Goal: Information Seeking & Learning: Find specific fact

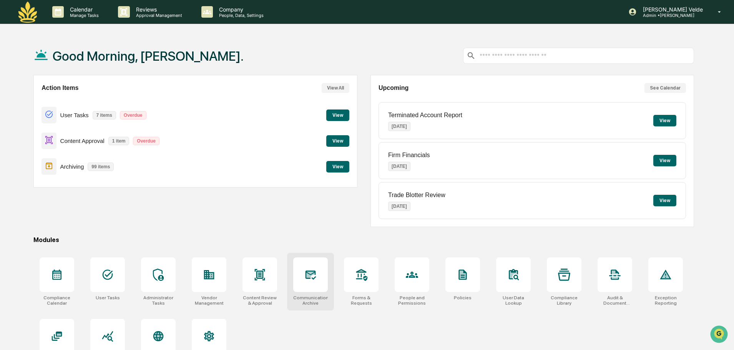
click at [321, 296] on div "Communications Archive" at bounding box center [310, 300] width 35 height 11
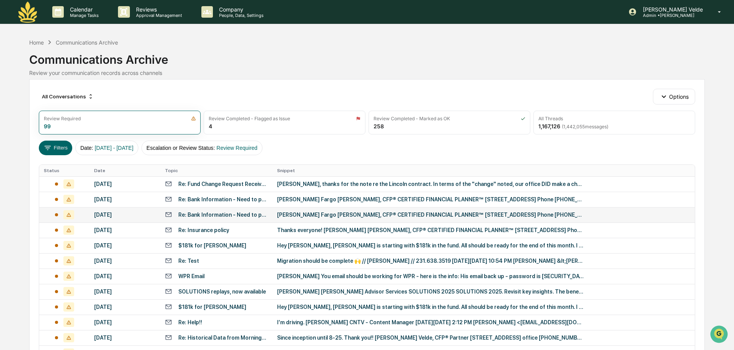
click at [351, 216] on div "[PERSON_NAME] Fargo [PERSON_NAME], CFP® CERTIFIED FINANCIAL PLANNER™ [STREET_AD…" at bounding box center [430, 215] width 307 height 6
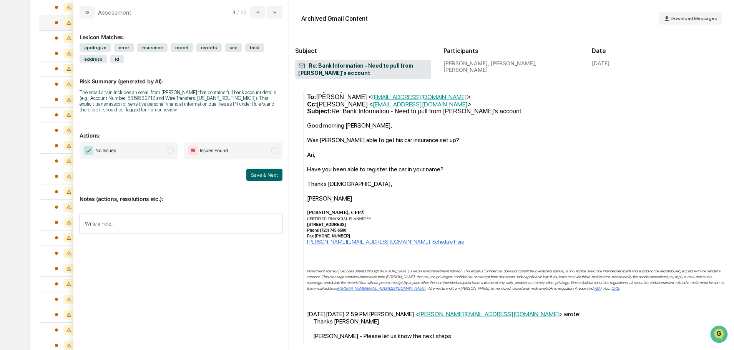
scroll to position [884, 0]
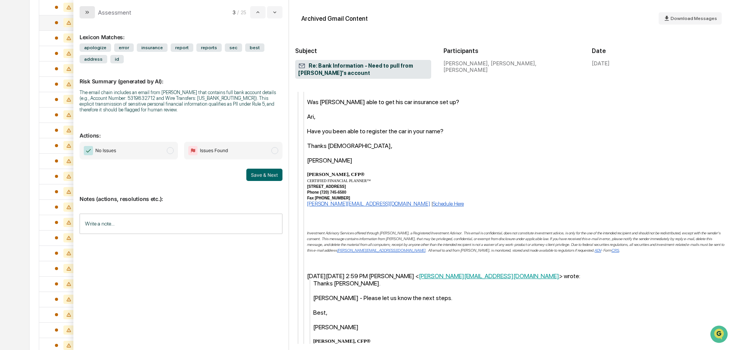
click at [85, 14] on icon "modal" at bounding box center [87, 12] width 6 height 6
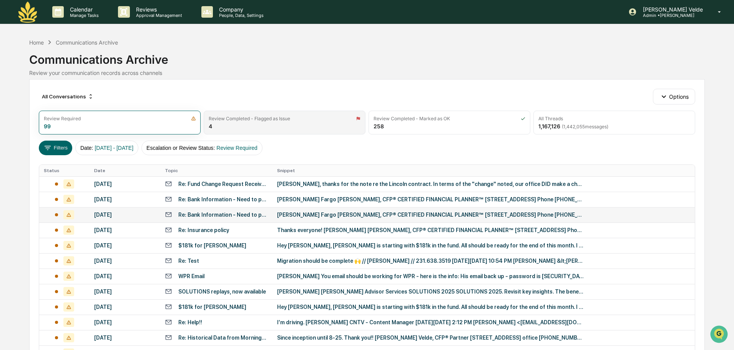
click at [253, 120] on div "Review Completed - Flagged as Issue" at bounding box center [249, 119] width 81 height 6
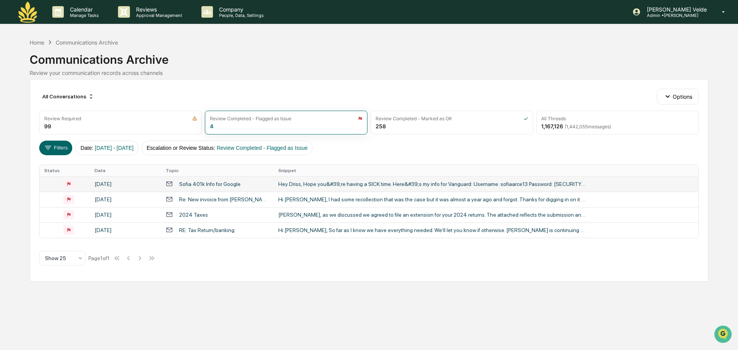
click at [195, 185] on div "Sofia 401k Info for Google" at bounding box center [209, 184] width 61 height 6
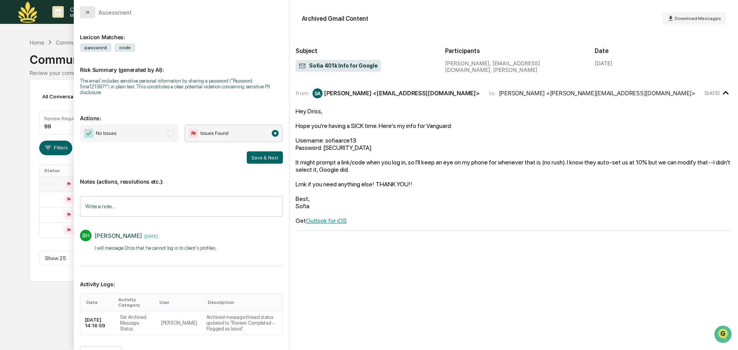
click at [87, 10] on icon "modal" at bounding box center [88, 12] width 6 height 6
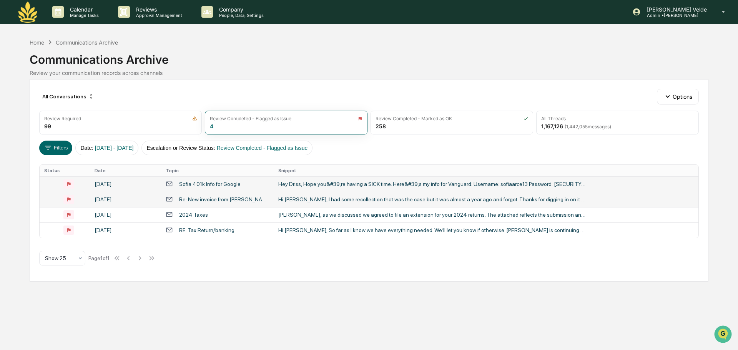
click at [222, 199] on div "Re: New invoice from [PERSON_NAME] Coaching #C5C5CED7-0007" at bounding box center [224, 199] width 90 height 6
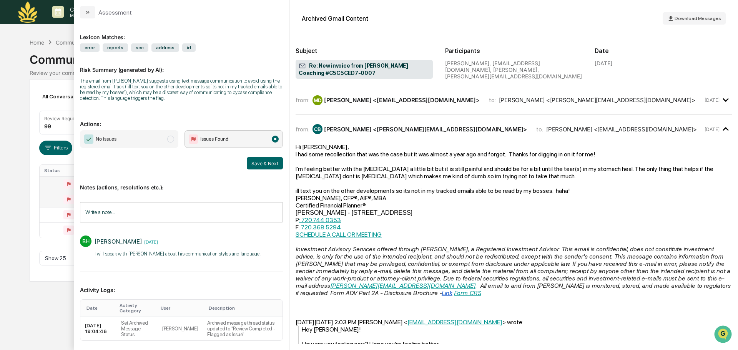
drag, startPoint x: 321, startPoint y: 171, endPoint x: 465, endPoint y: 195, distance: 146.5
click at [465, 195] on div "Hi [PERSON_NAME], I had some recollection that was the case but it was almost a…" at bounding box center [514, 227] width 436 height 168
click at [465, 195] on div "[PERSON_NAME], CFP®, AIF®, MBA Certified Financial Planner® Maia Wealth - [STRE…" at bounding box center [514, 249] width 436 height 110
click at [93, 15] on button "modal" at bounding box center [87, 12] width 15 height 12
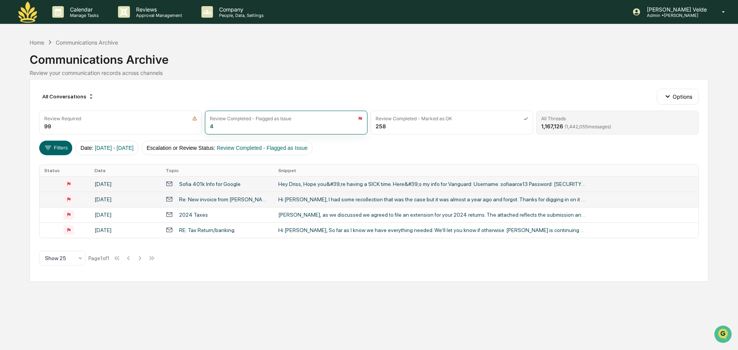
click at [571, 132] on div "All Threads 1,167,126 ( 1,442,055 messages)" at bounding box center [617, 123] width 163 height 24
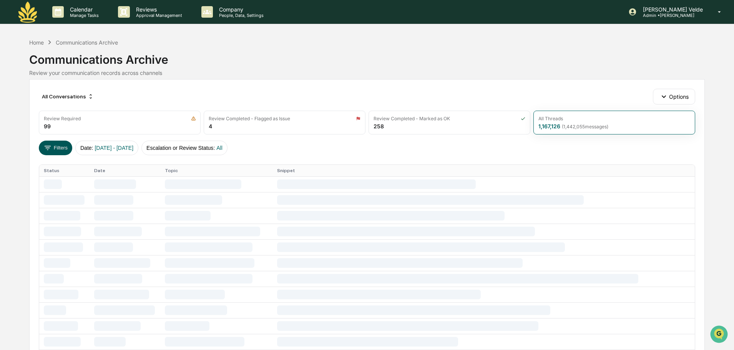
click at [61, 150] on button "Filters" at bounding box center [55, 148] width 33 height 15
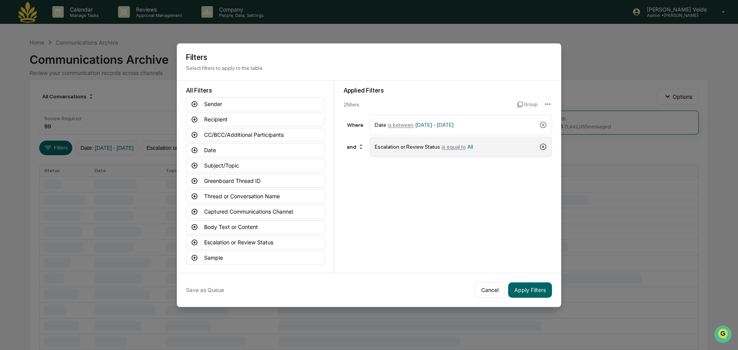
click at [544, 145] on icon at bounding box center [543, 147] width 8 height 8
click at [196, 102] on icon at bounding box center [195, 104] width 6 height 6
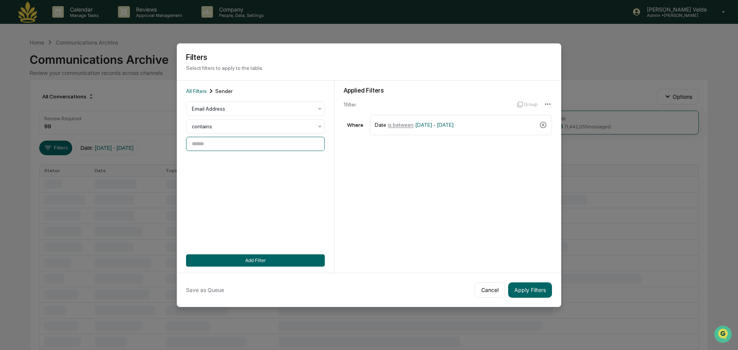
click at [217, 150] on input at bounding box center [255, 144] width 139 height 14
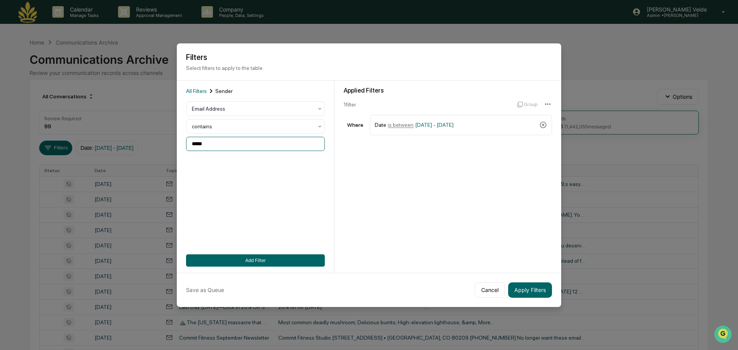
type input "*****"
drag, startPoint x: 514, startPoint y: 277, endPoint x: 538, endPoint y: 291, distance: 27.9
drag, startPoint x: 538, startPoint y: 291, endPoint x: 306, endPoint y: 259, distance: 234.4
click at [306, 259] on button "Add Filter" at bounding box center [255, 260] width 139 height 12
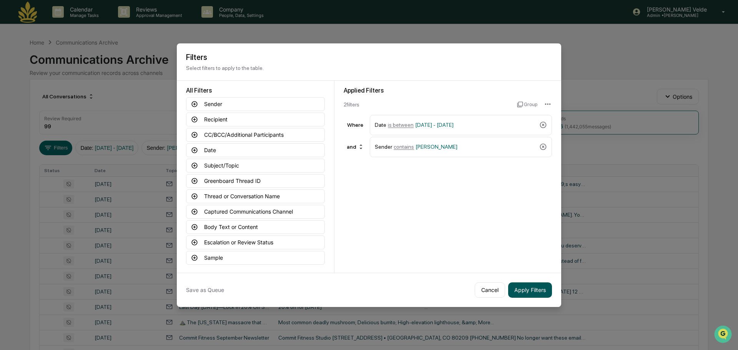
click at [538, 289] on button "Apply Filters" at bounding box center [530, 289] width 44 height 15
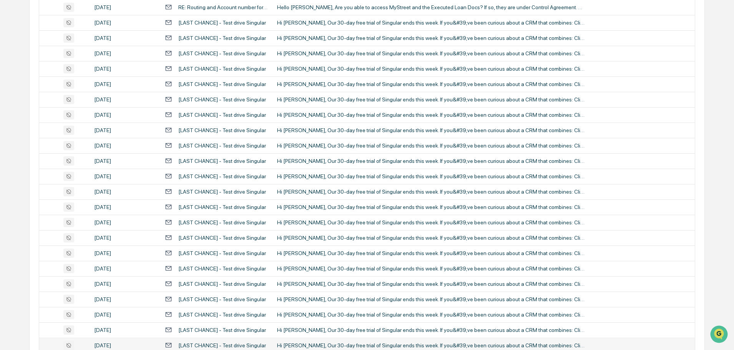
scroll to position [254, 0]
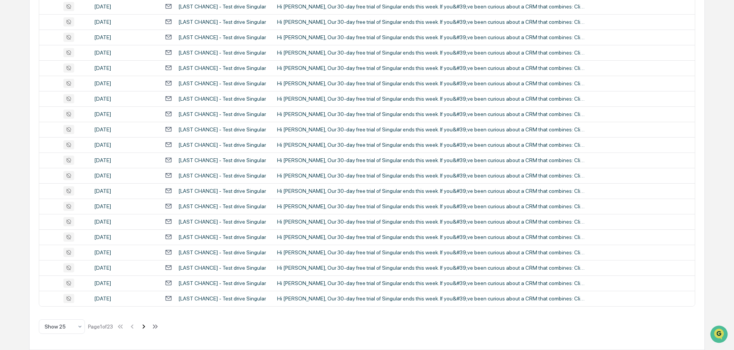
click at [145, 326] on icon at bounding box center [144, 326] width 8 height 8
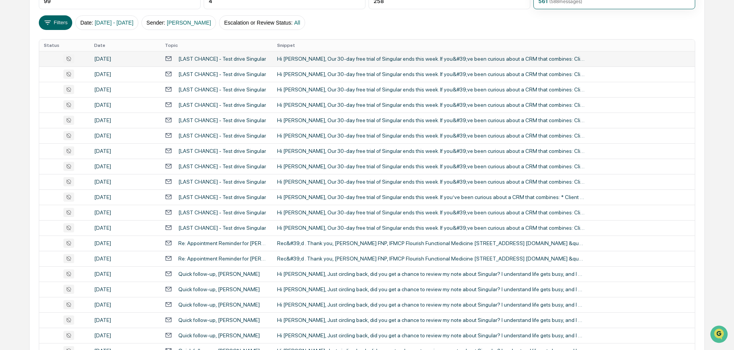
scroll to position [0, 0]
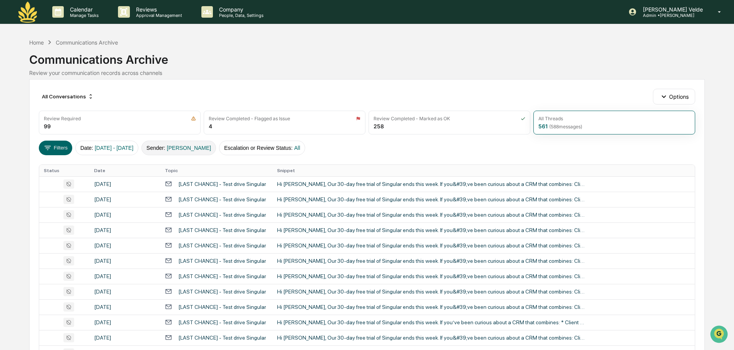
click at [182, 150] on button "Sender : [PERSON_NAME]" at bounding box center [178, 148] width 75 height 15
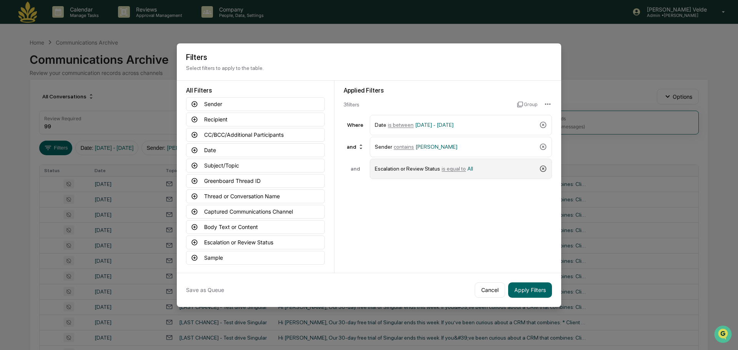
click at [544, 170] on icon at bounding box center [543, 169] width 8 height 8
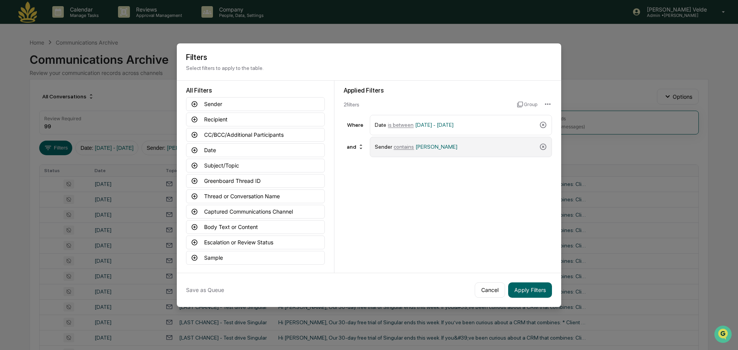
click at [412, 144] on div "Sender contains [PERSON_NAME]" at bounding box center [455, 146] width 161 height 13
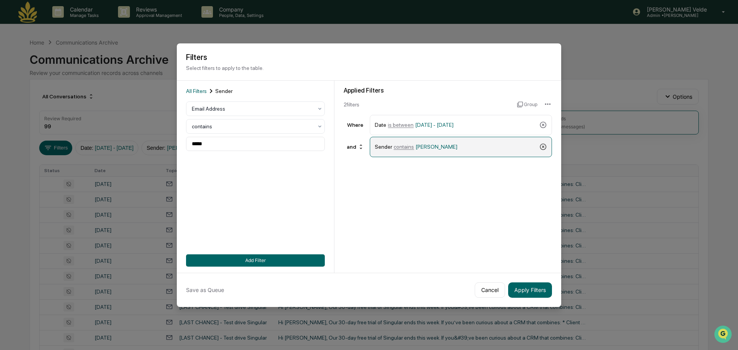
click at [547, 150] on div "Sender contains [PERSON_NAME]" at bounding box center [461, 147] width 182 height 20
click at [545, 147] on icon at bounding box center [543, 147] width 8 height 8
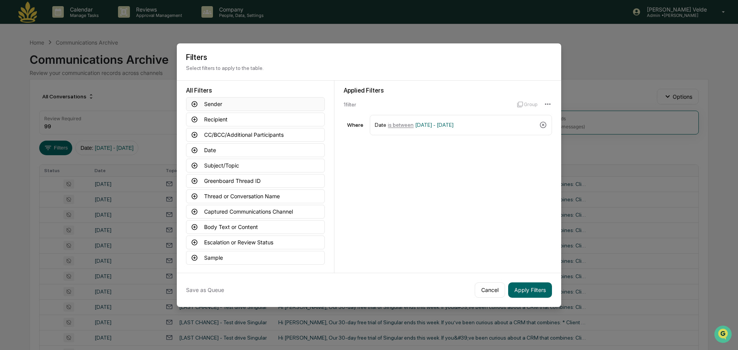
click at [206, 103] on button "Sender" at bounding box center [255, 104] width 139 height 14
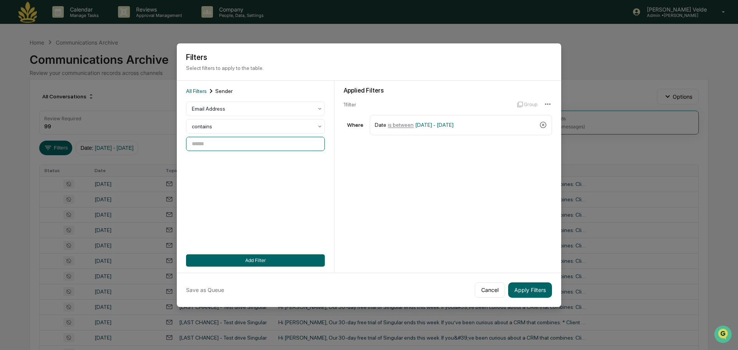
click at [230, 144] on input at bounding box center [255, 144] width 139 height 14
paste input "**********"
type input "**********"
click at [281, 257] on button "Add Filter" at bounding box center [255, 260] width 139 height 12
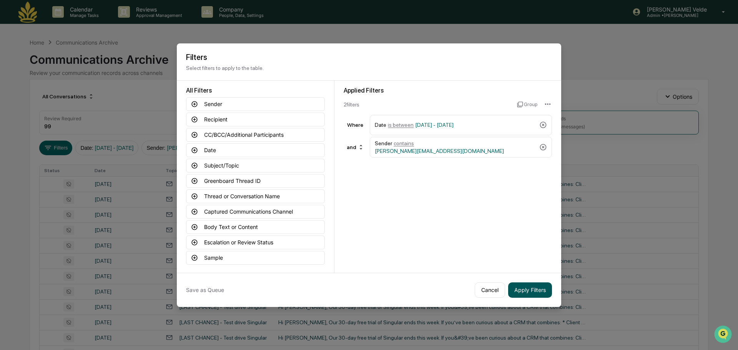
click at [538, 291] on button "Apply Filters" at bounding box center [530, 289] width 44 height 15
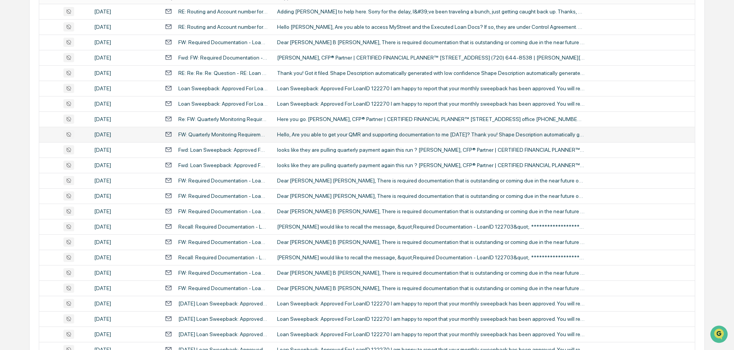
scroll to position [231, 0]
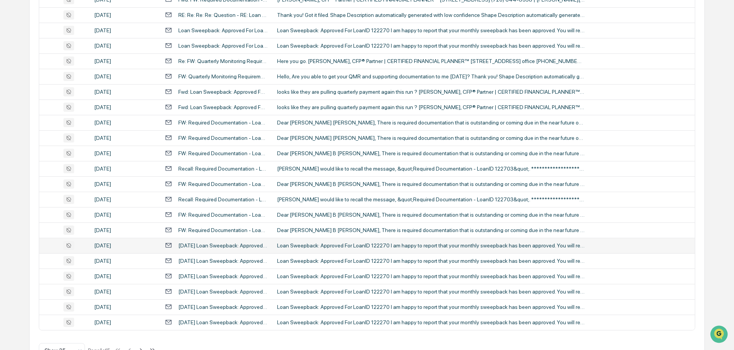
click at [251, 250] on td "[DATE] Loan Sweepback: Approved For LoanID 122270" at bounding box center [216, 245] width 112 height 15
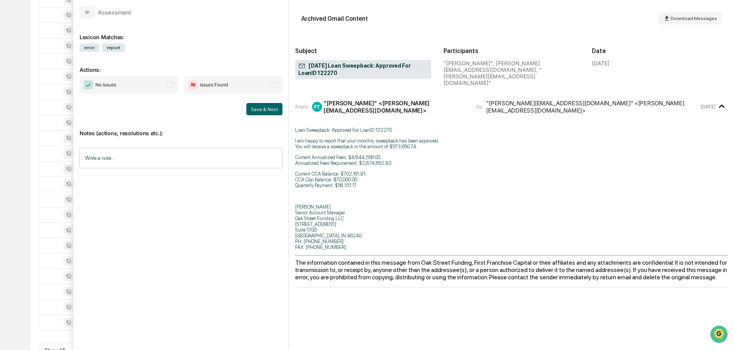
drag, startPoint x: 365, startPoint y: 179, endPoint x: 293, endPoint y: 124, distance: 91.0
click at [293, 124] on div "Archived Gmail Content Download Messages Subject [DATE] Loan Sweepback: Approve…" at bounding box center [511, 175] width 445 height 350
copy div "Loan Sweepback: Approved For LoanID 122270 I am happy to report that your month…"
click at [87, 10] on icon "modal" at bounding box center [87, 12] width 6 height 6
